Goal: Navigation & Orientation: Find specific page/section

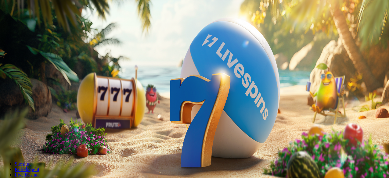
click at [35, 24] on span "Kirjaudu" at bounding box center [42, 22] width 15 height 5
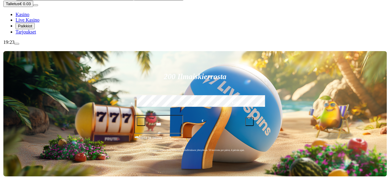
scroll to position [73, 0]
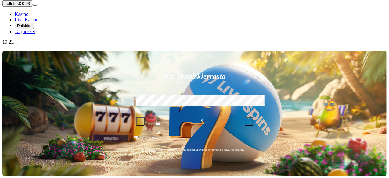
click at [16, 44] on span "menu icon" at bounding box center [16, 44] width 0 height 0
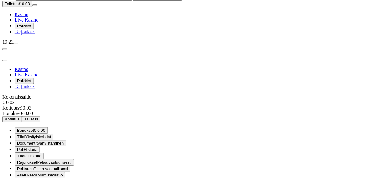
scroll to position [37, 0]
click at [40, 45] on div "19:23" at bounding box center [194, 41] width 385 height 5
click at [37, 45] on div "19:23" at bounding box center [194, 41] width 385 height 5
click at [16, 44] on span "menu icon" at bounding box center [16, 44] width 0 height 0
click at [5, 61] on span "close icon" at bounding box center [5, 61] width 0 height 0
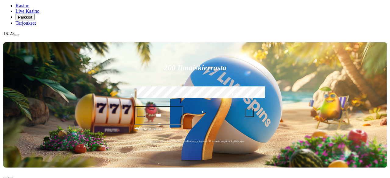
scroll to position [115, 0]
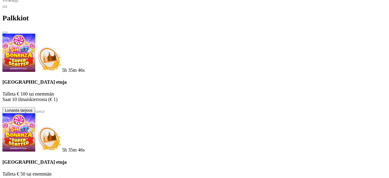
scroll to position [41, 0]
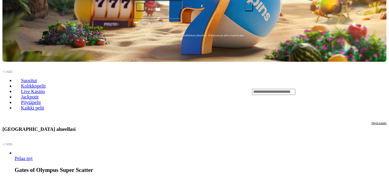
scroll to position [223, 0]
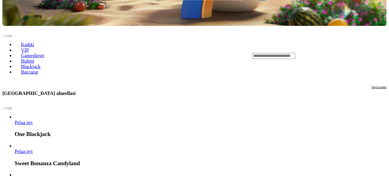
scroll to position [0, 0]
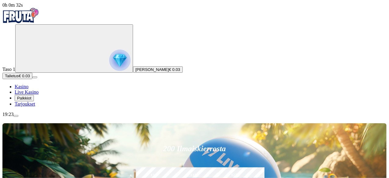
click at [34, 117] on div "19:23" at bounding box center [194, 114] width 384 height 5
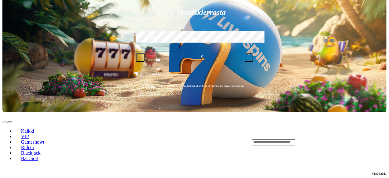
scroll to position [138, 0]
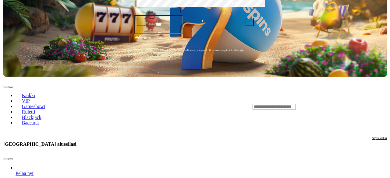
scroll to position [173, 0]
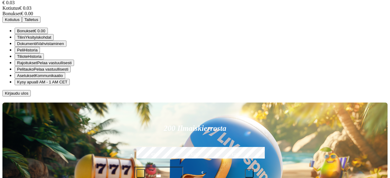
scroll to position [37, 0]
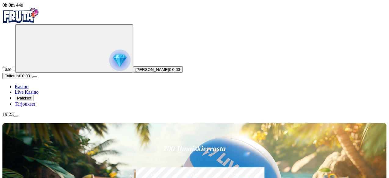
click at [109, 67] on img "Primary" at bounding box center [119, 60] width 21 height 21
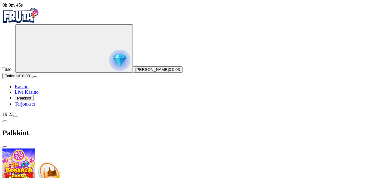
scroll to position [41, 0]
click at [23, 8] on span "0h 0m 47s" at bounding box center [12, 4] width 20 height 5
click at [18, 117] on button "menu" at bounding box center [15, 116] width 5 height 2
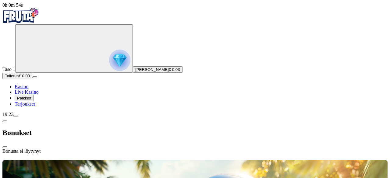
click at [5, 122] on span "chevron-left icon" at bounding box center [5, 122] width 0 height 0
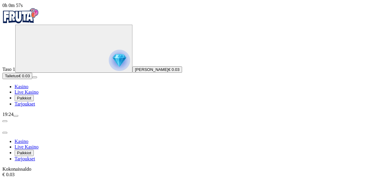
scroll to position [37, 0]
click at [23, 8] on span "0h 0m 58s" at bounding box center [12, 4] width 20 height 5
click at [23, 8] on span "0h 0m 59s" at bounding box center [12, 4] width 20 height 5
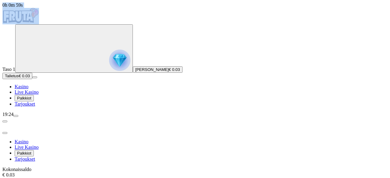
click at [23, 8] on span "0h 0m 59s" at bounding box center [12, 4] width 20 height 5
click at [29, 23] on img "Primary" at bounding box center [20, 15] width 37 height 15
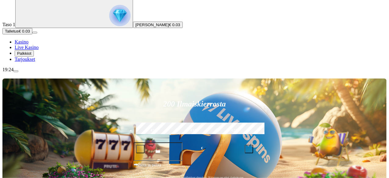
scroll to position [45, 0]
